Goal: Navigation & Orientation: Find specific page/section

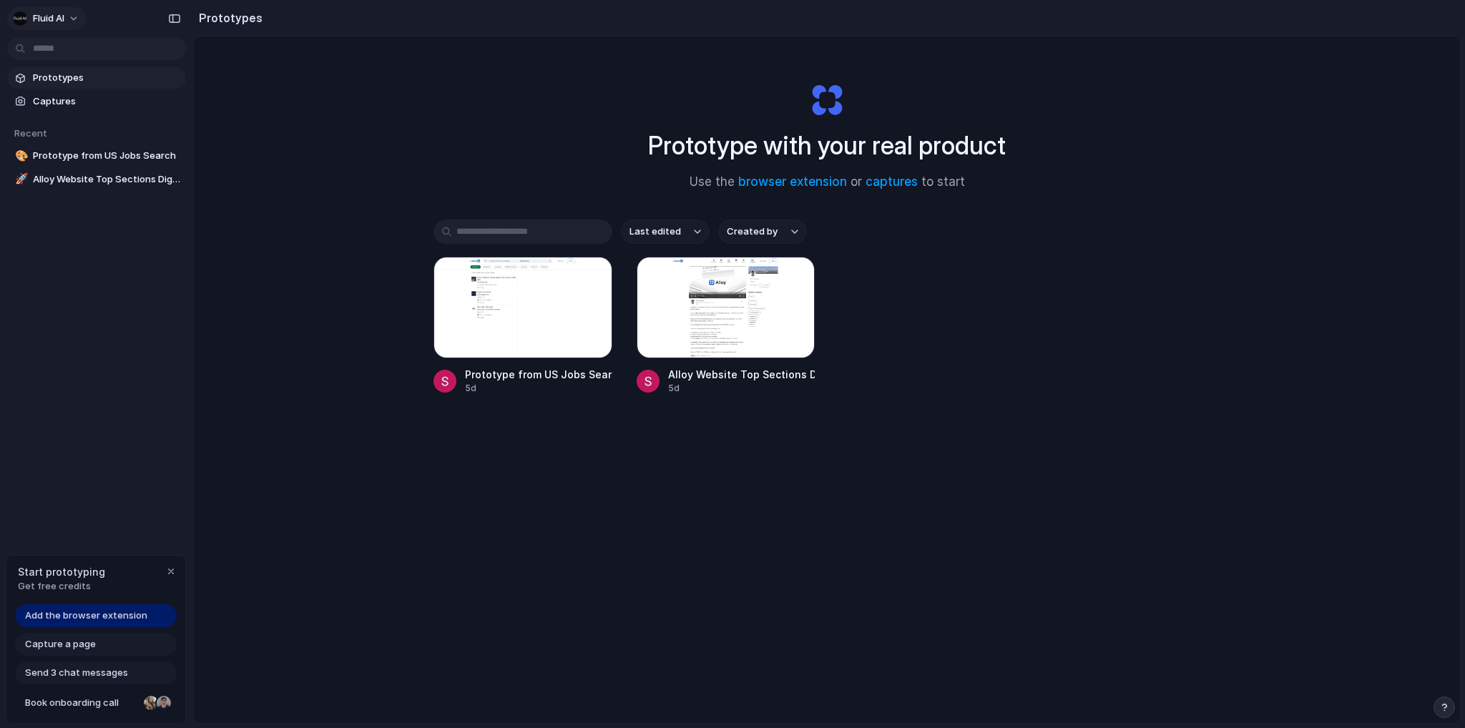
click at [69, 15] on button "Fluid AI" at bounding box center [46, 18] width 79 height 23
click at [97, 234] on div "Settings Invite members Change theme Sign out" at bounding box center [732, 364] width 1465 height 728
click at [661, 488] on div "Open in new tab Rename Copy link Delete" at bounding box center [732, 364] width 1465 height 728
click at [78, 619] on span "Add the browser extension" at bounding box center [86, 616] width 122 height 14
click at [67, 98] on span "Captures" at bounding box center [106, 101] width 147 height 14
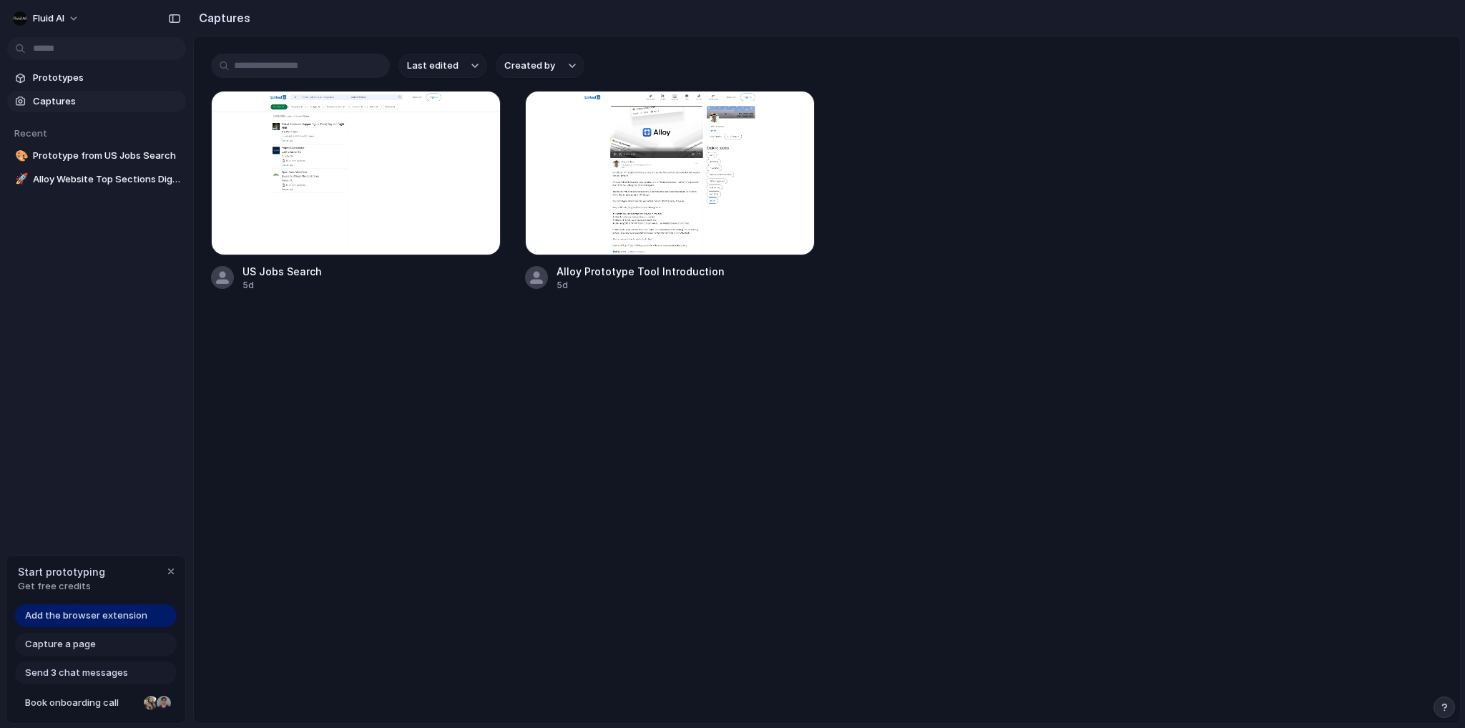
click at [787, 433] on main "Last edited Created by US Jobs Search 5d Alloy Prototype Tool Introduction 5d" at bounding box center [826, 380] width 1267 height 688
click at [174, 576] on div "button" at bounding box center [170, 571] width 11 height 11
click at [420, 496] on main "Last edited Created by US Jobs Search 5d Alloy Prototype Tool Introduction 5d" at bounding box center [826, 380] width 1267 height 688
click at [209, 19] on h2 "Captures" at bounding box center [221, 17] width 57 height 17
click at [179, 21] on div "button" at bounding box center [174, 19] width 13 height 10
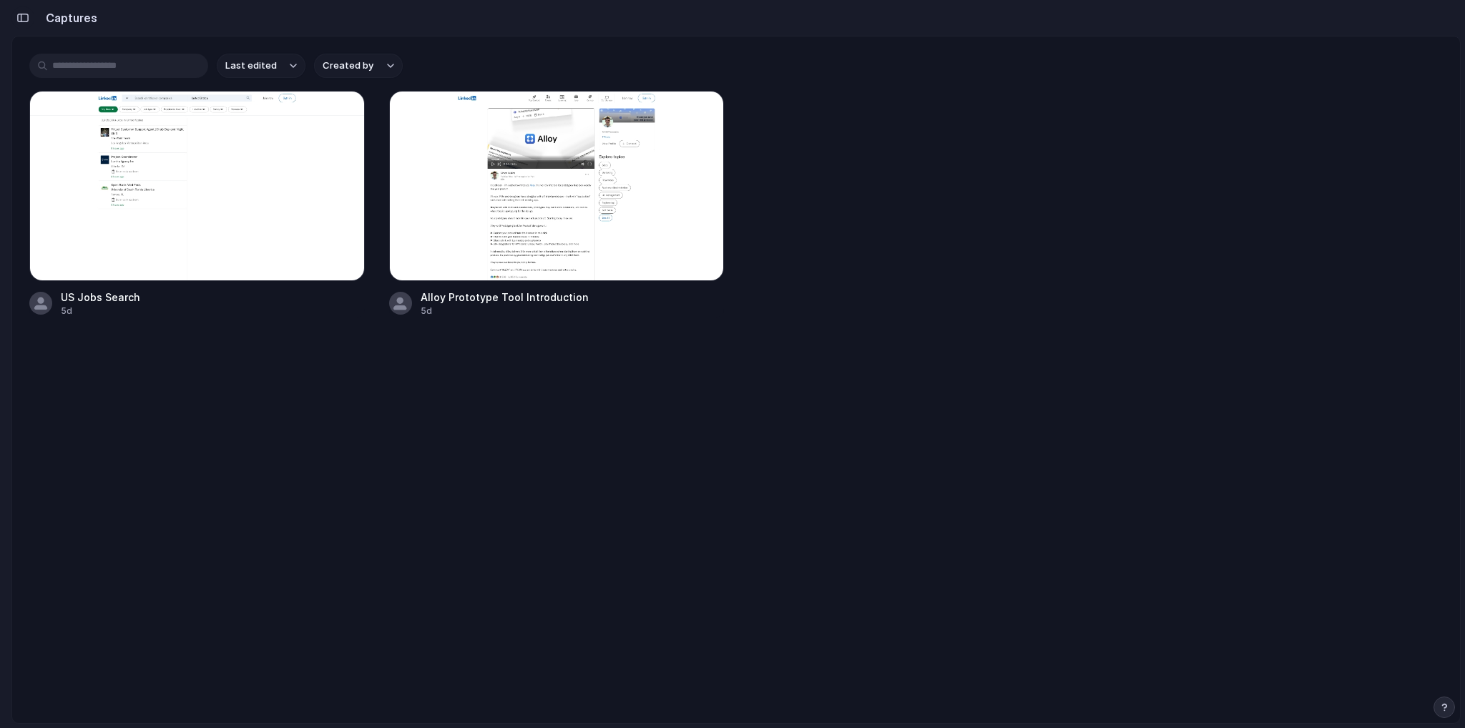
click at [23, 14] on div "button" at bounding box center [22, 18] width 13 height 10
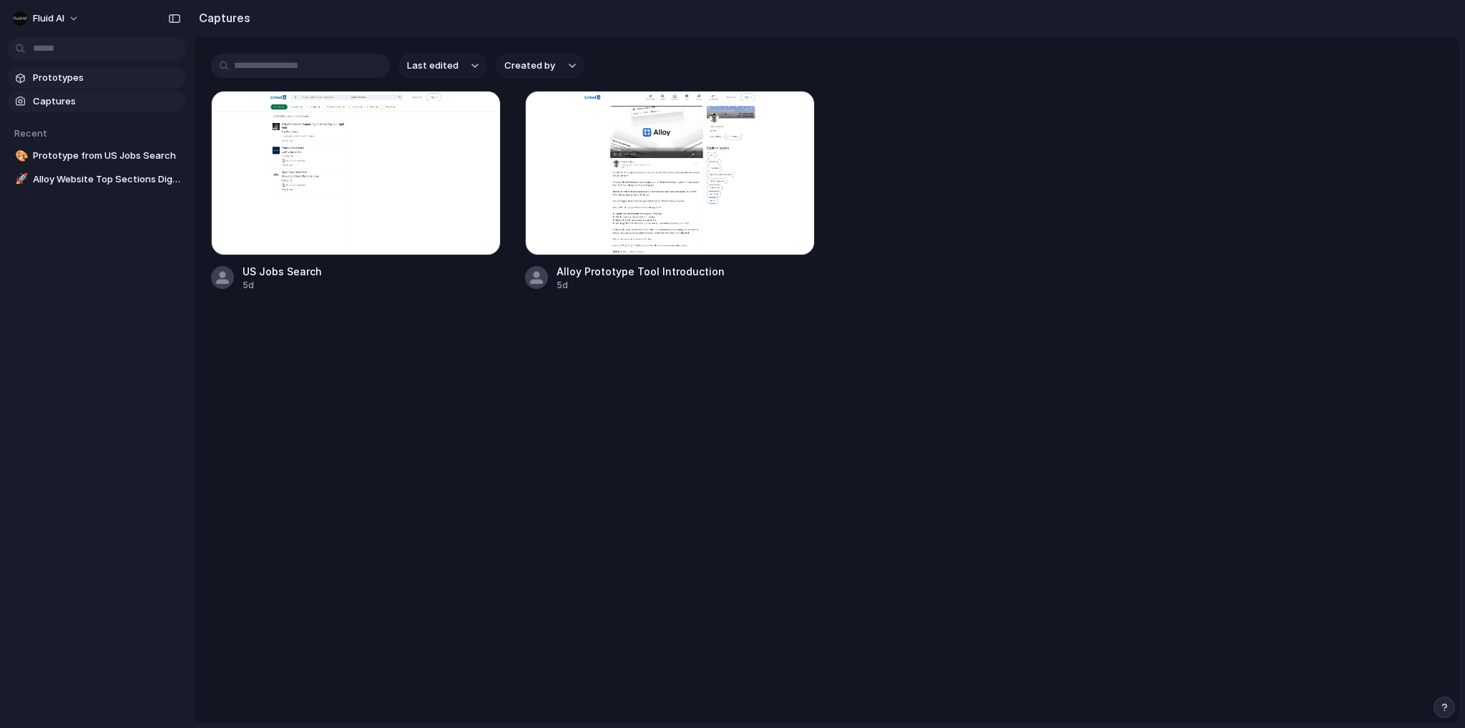
click at [89, 73] on span "Prototypes" at bounding box center [106, 78] width 147 height 14
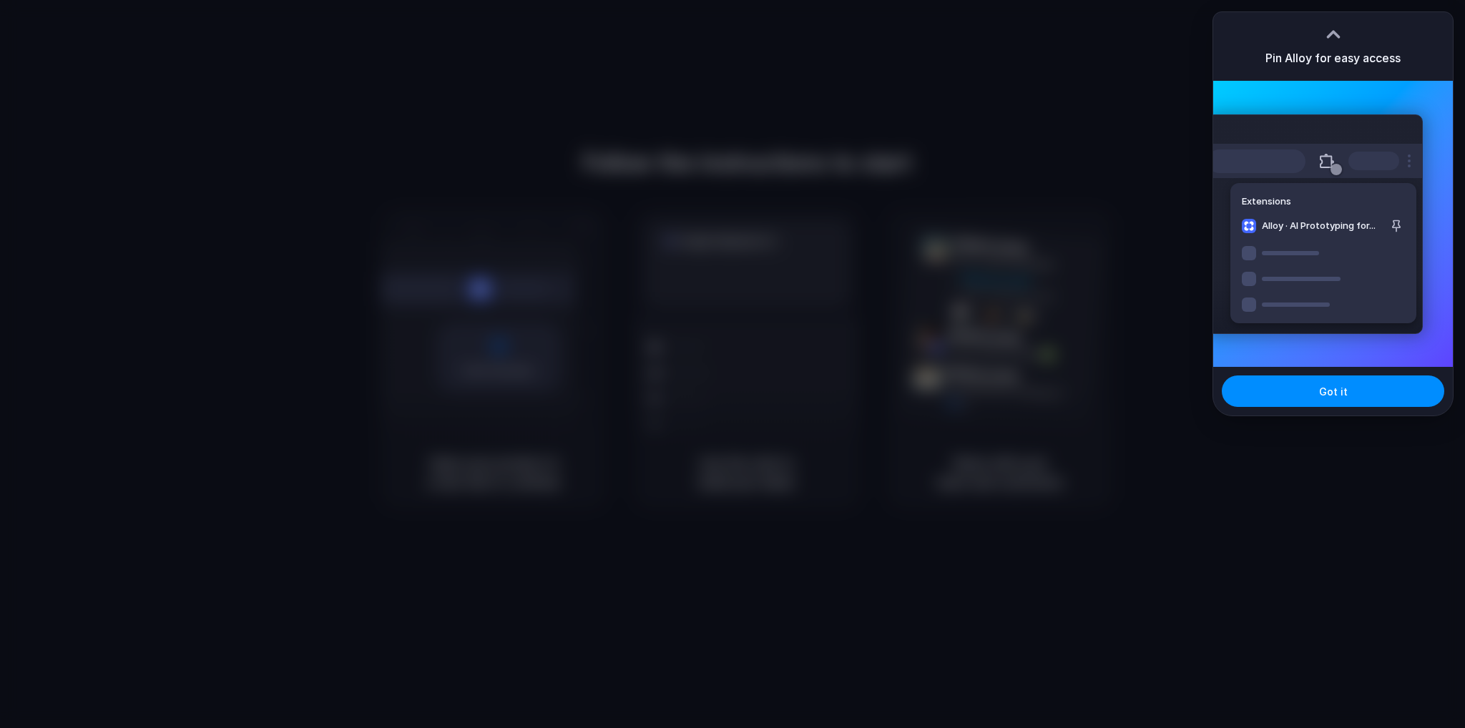
click at [732, 364] on div at bounding box center [732, 364] width 0 height 0
click at [1326, 385] on span "Got it" at bounding box center [1333, 391] width 29 height 15
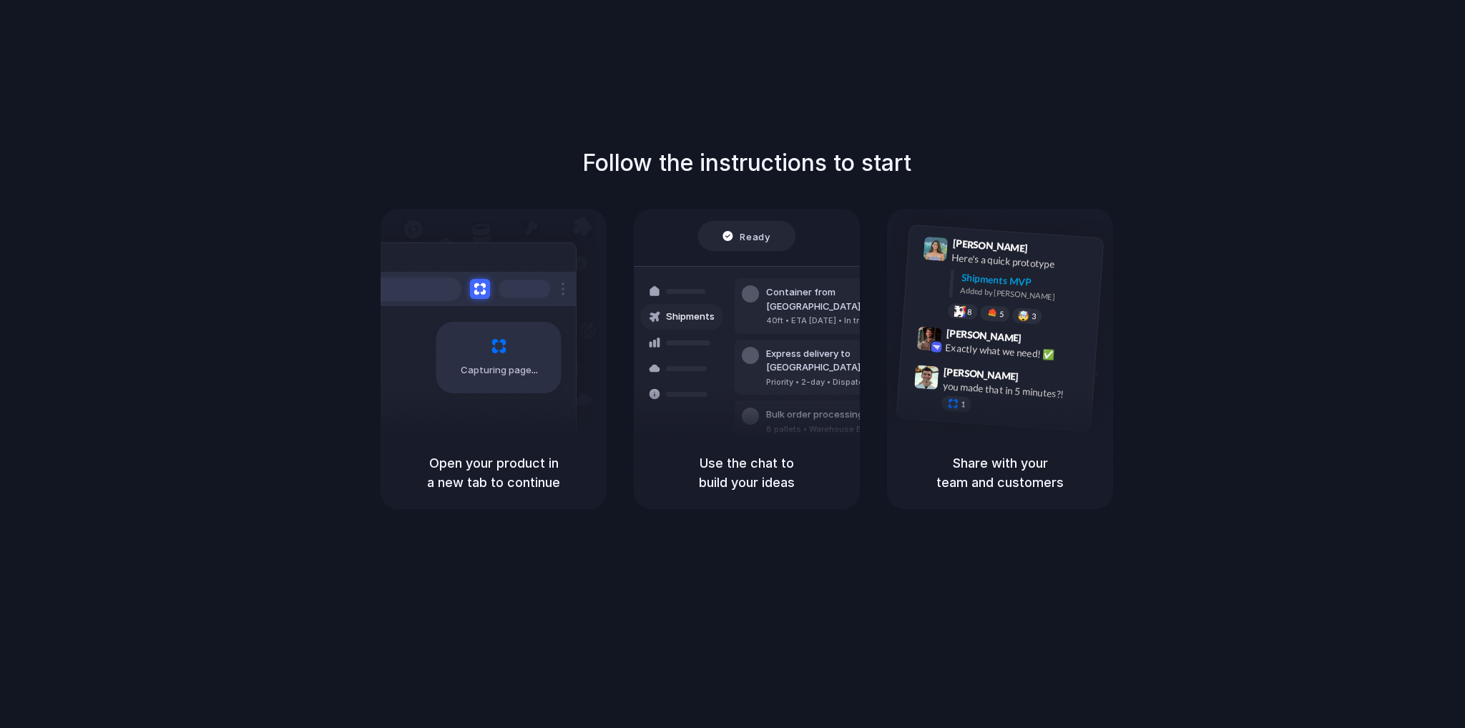
click at [759, 465] on h5 "Use the chat to build your ideas" at bounding box center [747, 472] width 192 height 39
click at [539, 441] on div "Open your product in a new tab to continue" at bounding box center [493, 472] width 226 height 73
click at [1322, 130] on div "Follow the instructions to start Capturing page Open your product in a new tab …" at bounding box center [746, 378] width 1493 height 757
